Goal: Information Seeking & Learning: Learn about a topic

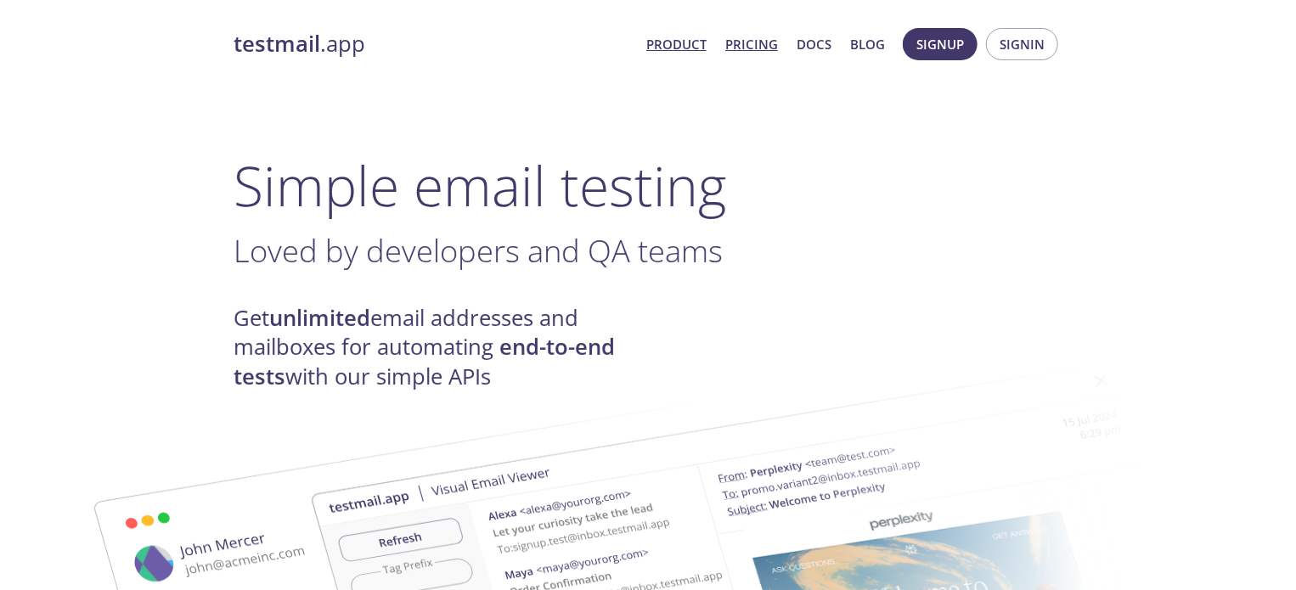
click at [746, 37] on link "Pricing" at bounding box center [751, 44] width 53 height 22
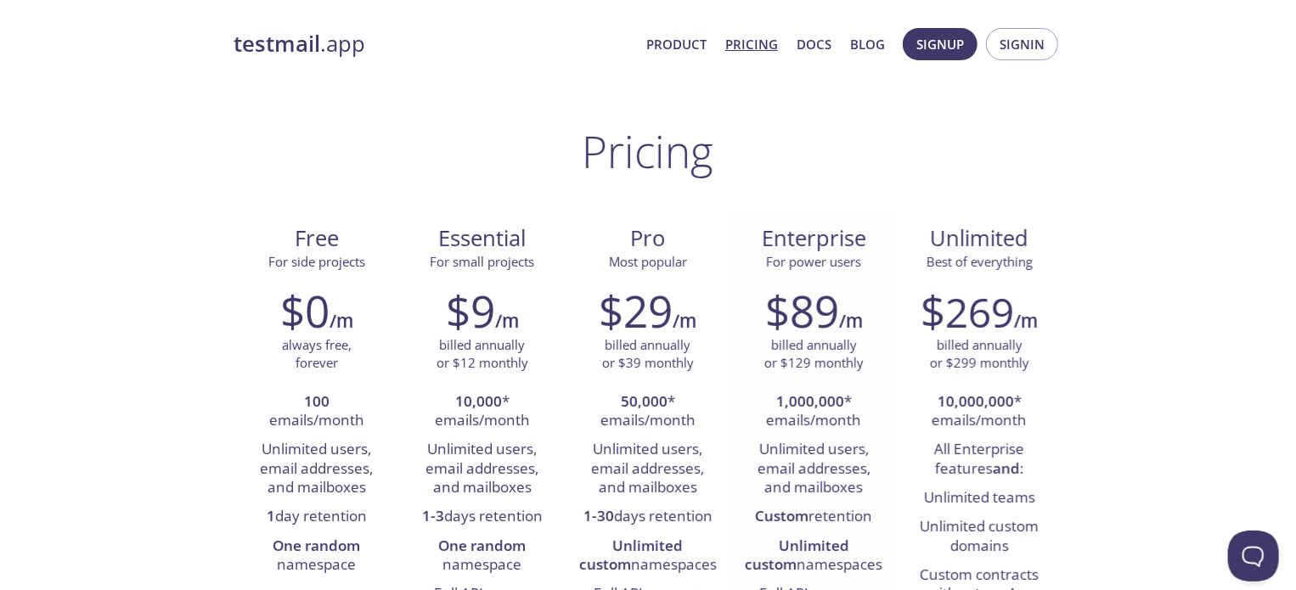
click at [798, 392] on strong "1,000,000" at bounding box center [810, 402] width 68 height 20
click at [958, 295] on span "269" at bounding box center [980, 312] width 69 height 55
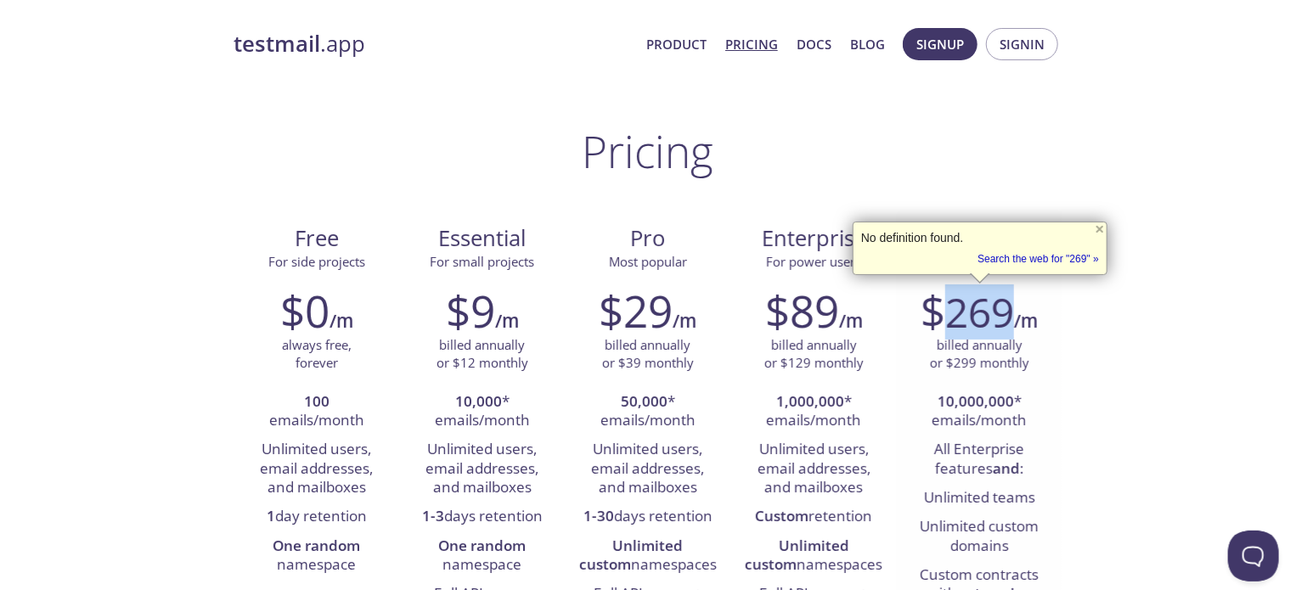
click at [966, 404] on strong "10,000,000" at bounding box center [976, 402] width 76 height 20
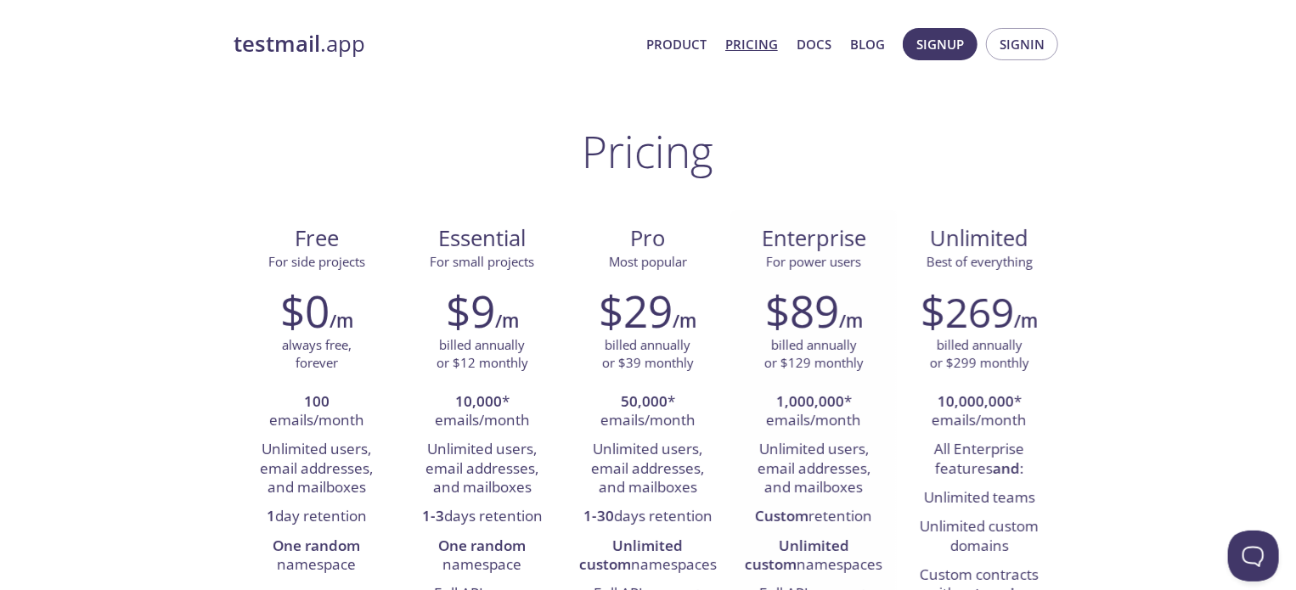
click at [788, 449] on li "Unlimited users, email addresses, and mailboxes" at bounding box center [814, 469] width 140 height 67
drag, startPoint x: 788, startPoint y: 449, endPoint x: 845, endPoint y: 497, distance: 74.7
click at [845, 497] on li "Unlimited users, email addresses, and mailboxes" at bounding box center [814, 469] width 140 height 67
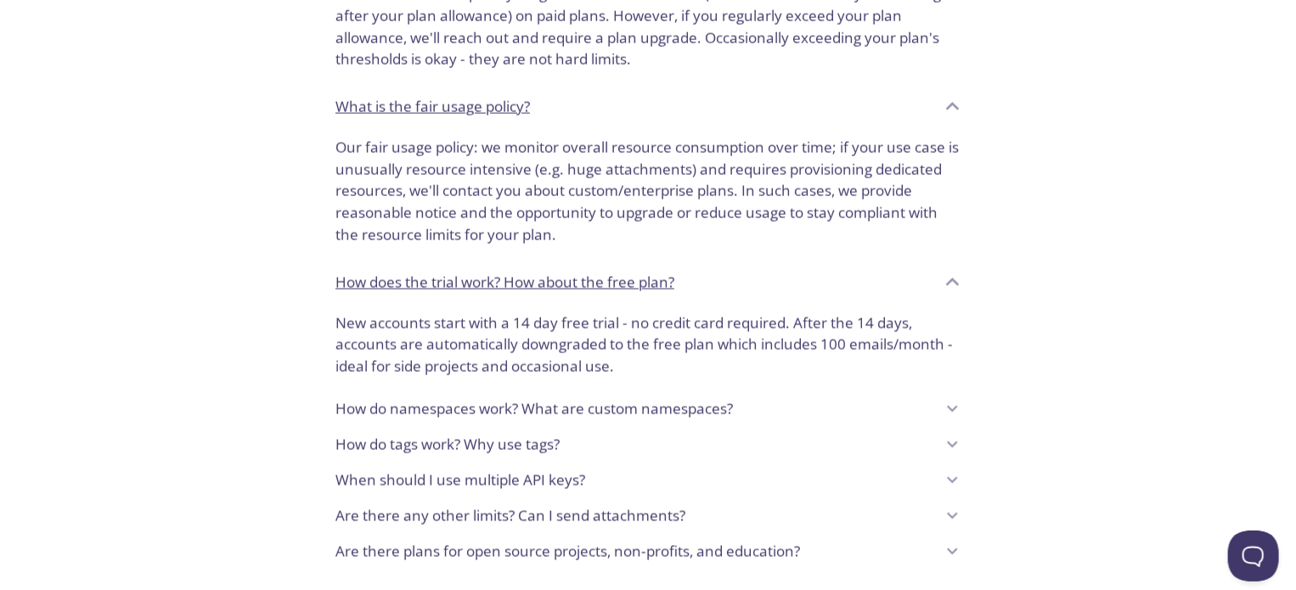
scroll to position [897, 0]
